Goal: Transaction & Acquisition: Purchase product/service

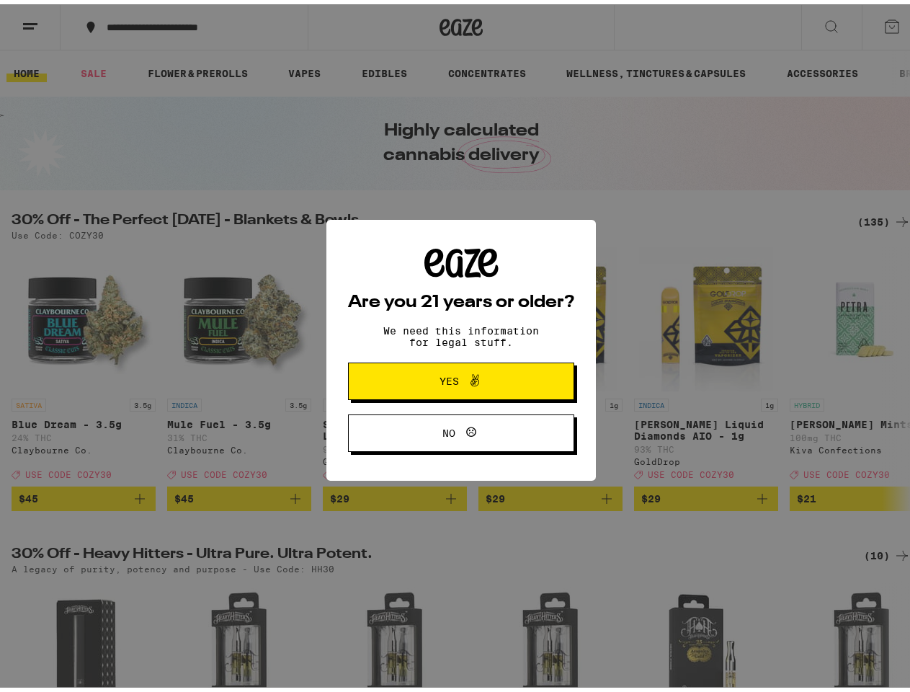
click at [455, 346] on div "Are you 21 years or older? We need this information for legal stuff. Yes No" at bounding box center [461, 346] width 226 height 204
click at [459, 379] on span at bounding box center [471, 376] width 24 height 19
